Goal: Check status: Check status

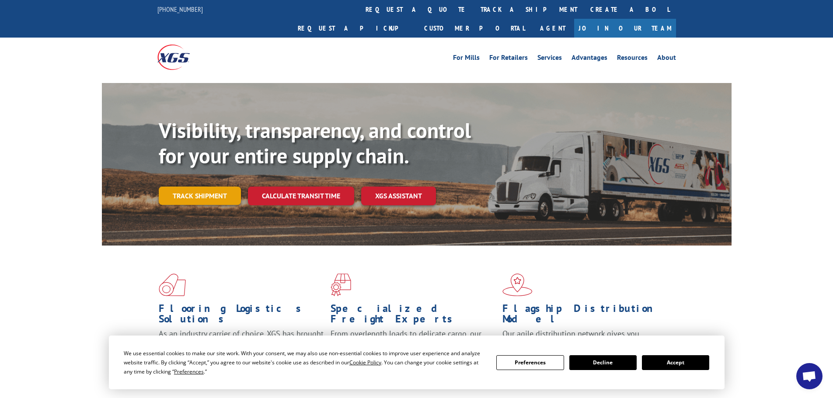
click at [205, 187] on link "Track shipment" at bounding box center [200, 196] width 82 height 18
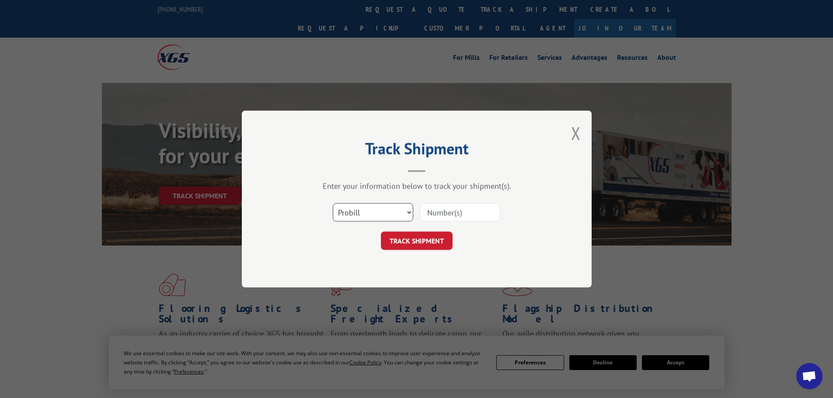
click at [377, 216] on select "Select category... Probill BOL PO" at bounding box center [373, 212] width 80 height 18
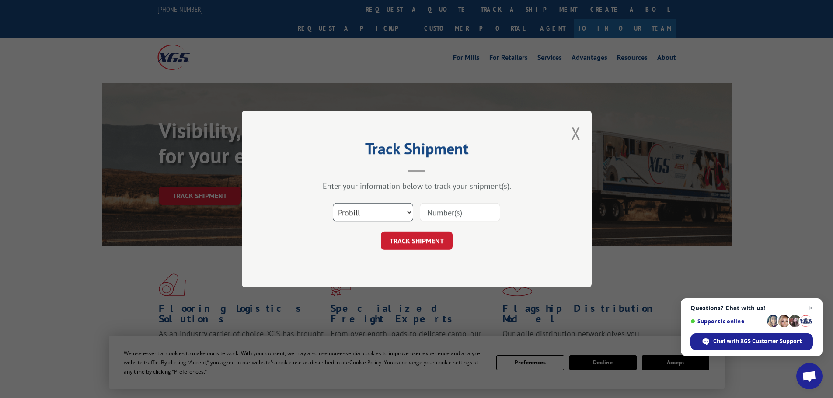
select select "bol"
click at [333, 203] on select "Select category... Probill BOL PO" at bounding box center [373, 212] width 80 height 18
click at [445, 214] on input at bounding box center [460, 212] width 80 height 18
paste input "6200044571"
type input "6200044571"
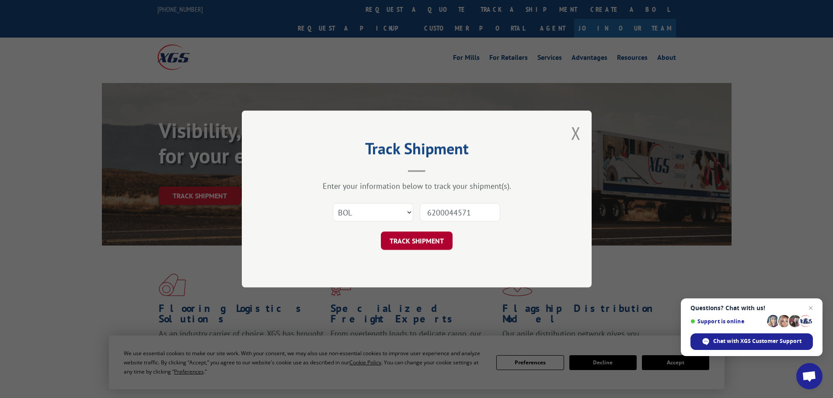
click at [429, 241] on button "TRACK SHIPMENT" at bounding box center [417, 241] width 72 height 18
